Goal: Find specific page/section: Find specific page/section

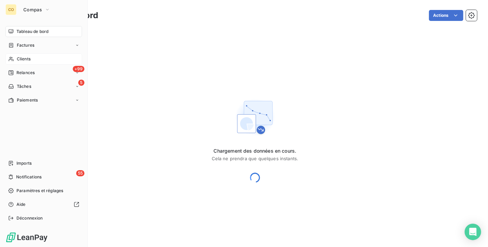
click at [20, 64] on div "Clients" at bounding box center [43, 59] width 77 height 11
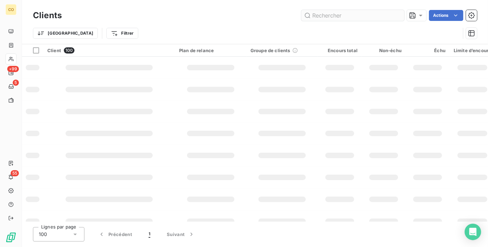
click at [313, 18] on input "text" at bounding box center [353, 15] width 103 height 11
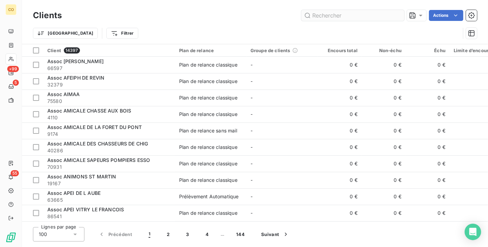
type input "8"
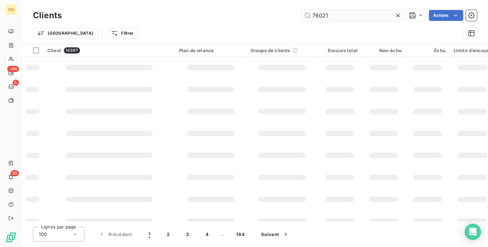
type input "76021"
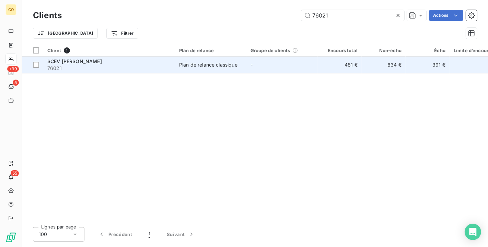
click at [142, 63] on div "SCEV [PERSON_NAME]" at bounding box center [109, 61] width 124 height 7
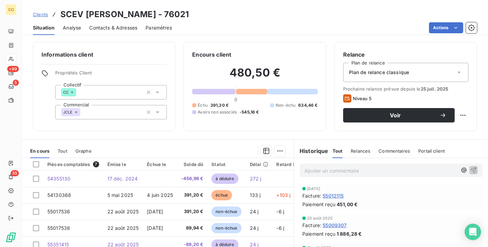
click at [97, 26] on span "Contacts & Adresses" at bounding box center [113, 27] width 48 height 7
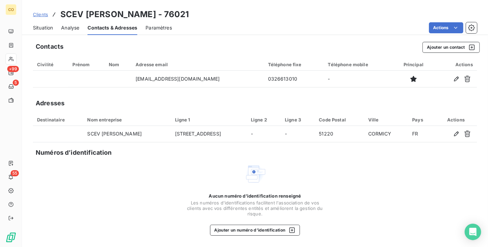
click at [44, 26] on span "Situation" at bounding box center [43, 27] width 20 height 7
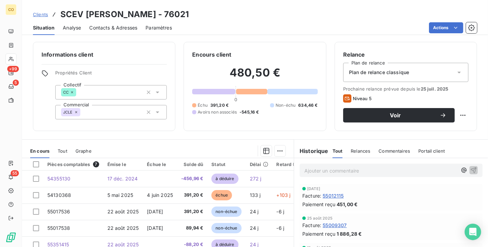
click at [114, 26] on span "Contacts & Adresses" at bounding box center [113, 27] width 48 height 7
